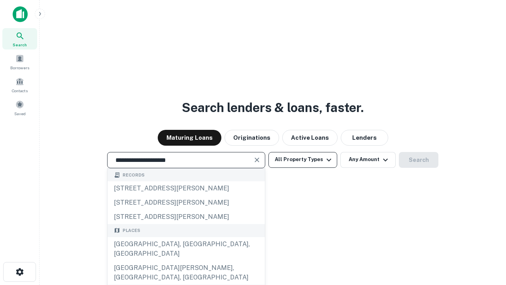
click at [186, 261] on div "Santa Monica, CA, USA" at bounding box center [186, 249] width 157 height 24
click at [303, 159] on button "All Property Types" at bounding box center [303, 160] width 69 height 16
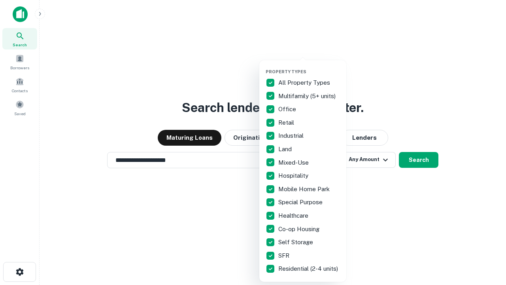
type input "**********"
click at [309, 66] on button "button" at bounding box center [309, 66] width 87 height 0
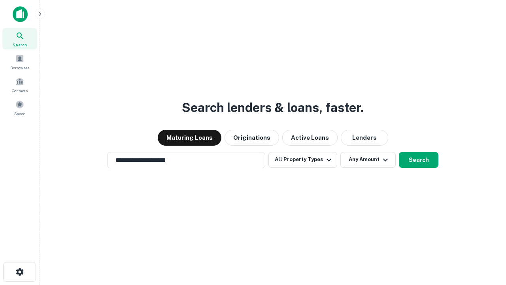
scroll to position [5, 95]
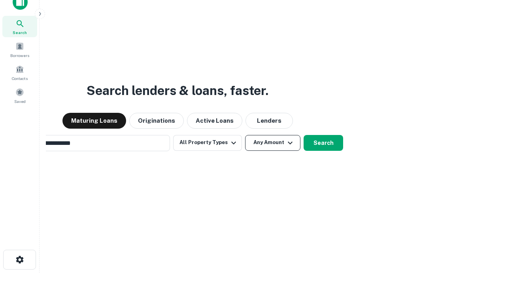
click at [245, 135] on button "Any Amount" at bounding box center [272, 143] width 55 height 16
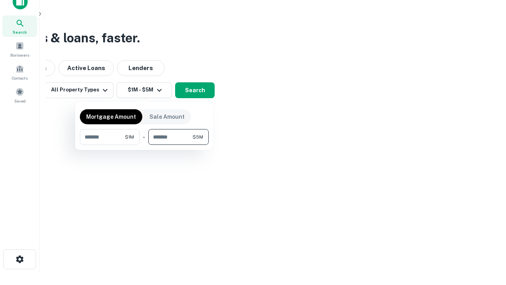
type input "*******"
click at [144, 145] on button "button" at bounding box center [144, 145] width 129 height 0
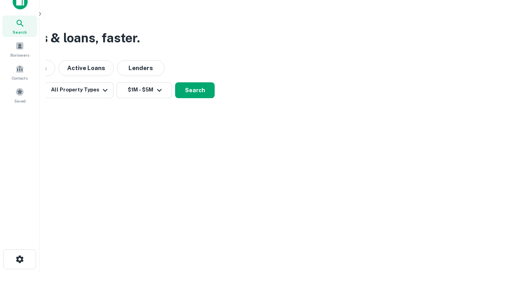
scroll to position [5, 146]
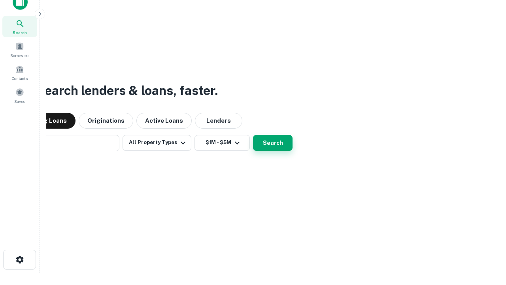
click at [253, 135] on button "Search" at bounding box center [273, 143] width 40 height 16
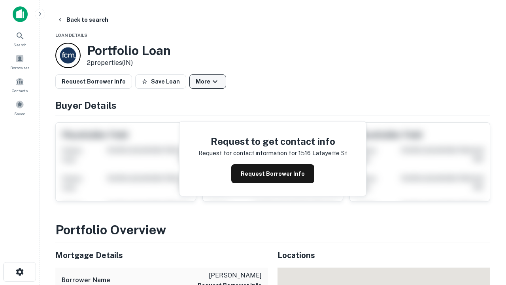
click at [208, 82] on button "More" at bounding box center [208, 81] width 37 height 14
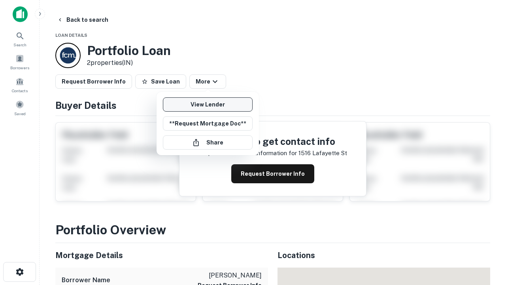
click at [208, 104] on link "View Lender" at bounding box center [208, 104] width 90 height 14
